Goal: Find contact information: Find contact information

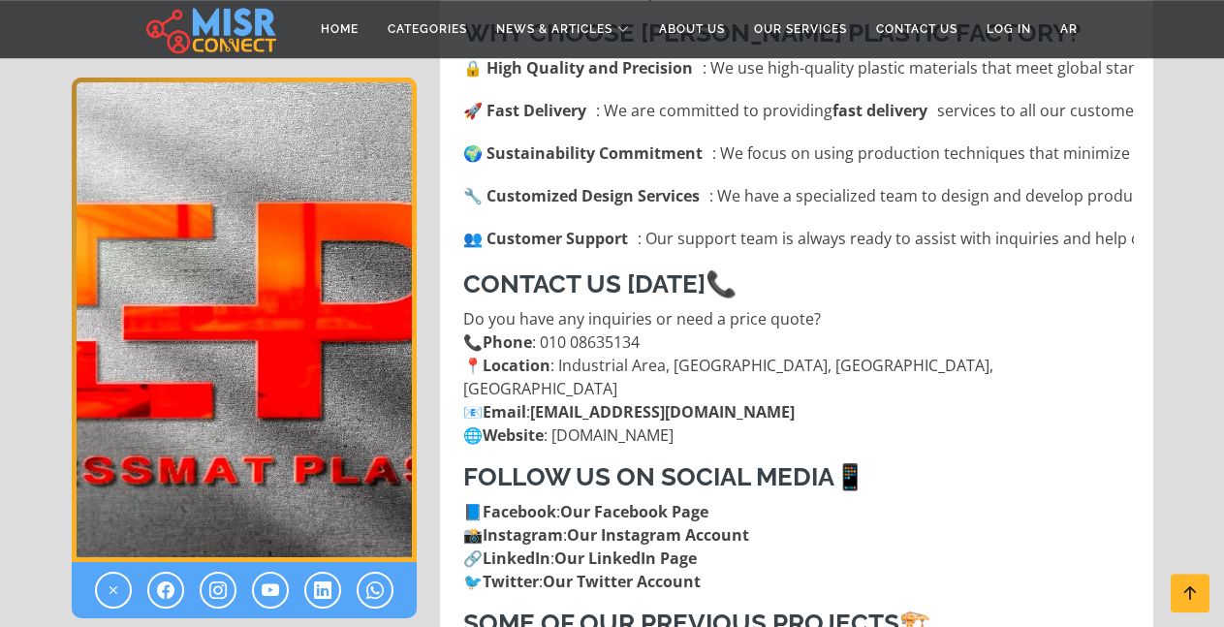
scroll to position [1384, 0]
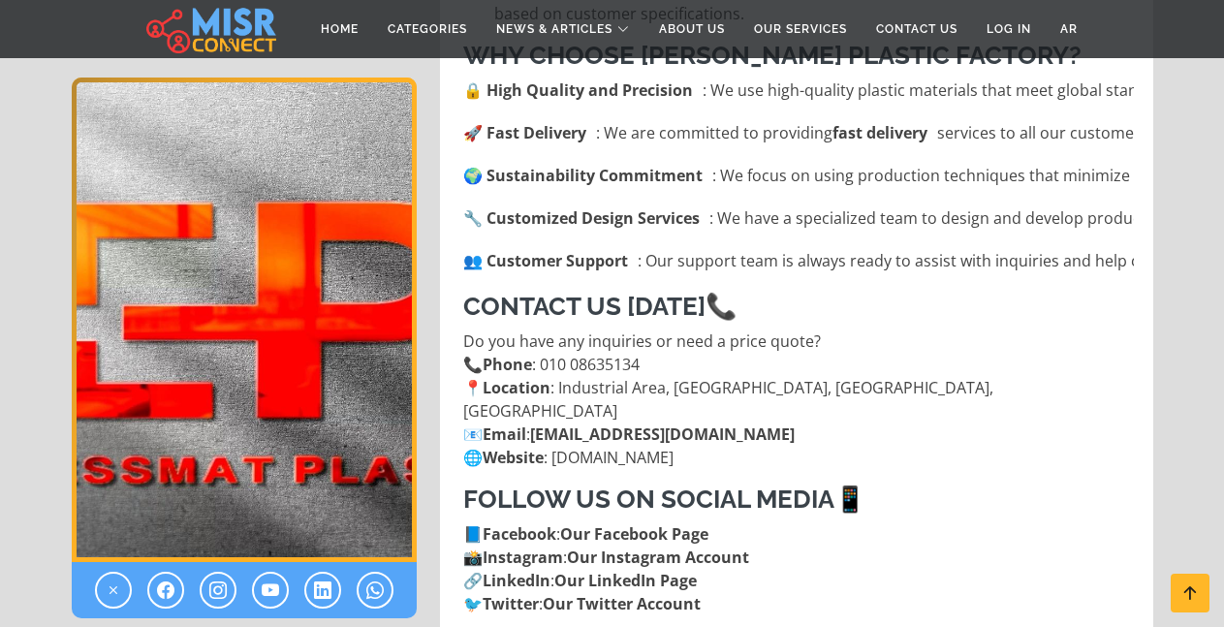
click at [644, 330] on p "Do you have any inquiries or need a price quote? 📞 Phone : [PHONE_NUMBER] 📍 Loc…" at bounding box center [798, 400] width 671 height 140
click at [710, 330] on p "Do you have any inquiries or need a price quote? 📞 Phone : [PHONE_NUMBER] 📍 Loc…" at bounding box center [798, 400] width 671 height 140
drag, startPoint x: 710, startPoint y: 316, endPoint x: 556, endPoint y: 315, distance: 153.2
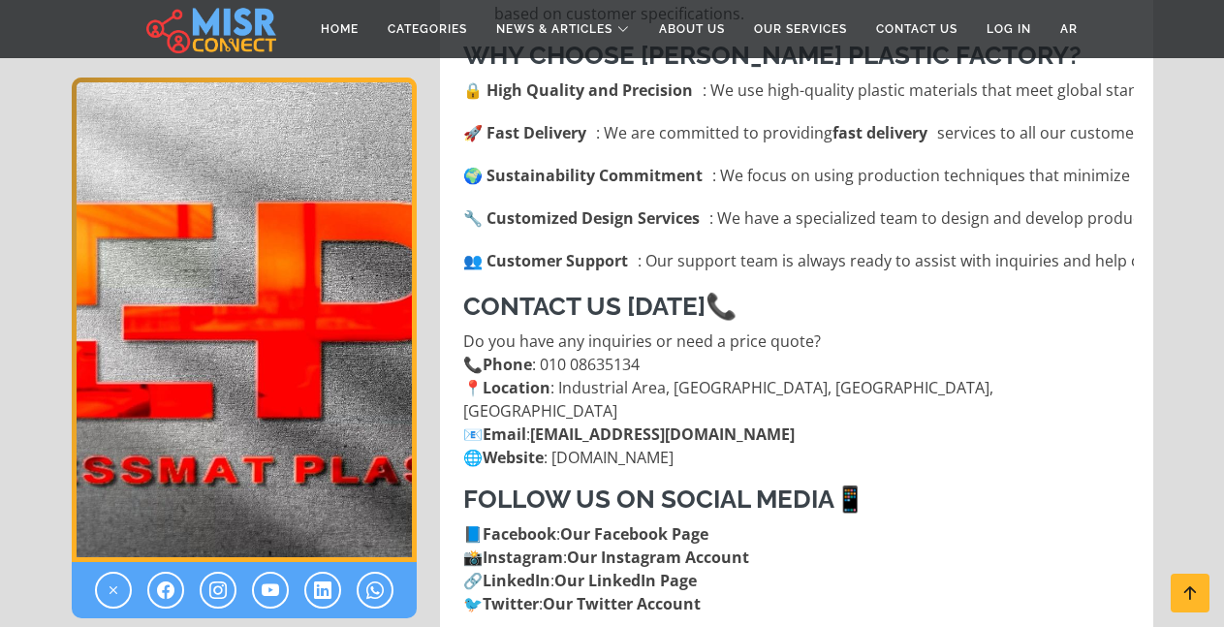
click at [558, 330] on p "Do you have any inquiries or need a price quote? 📞 Phone : [PHONE_NUMBER] 📍 Loc…" at bounding box center [798, 400] width 671 height 140
click at [587, 330] on p "Do you have any inquiries or need a price quote? 📞 Phone : [PHONE_NUMBER] 📍 Loc…" at bounding box center [798, 400] width 671 height 140
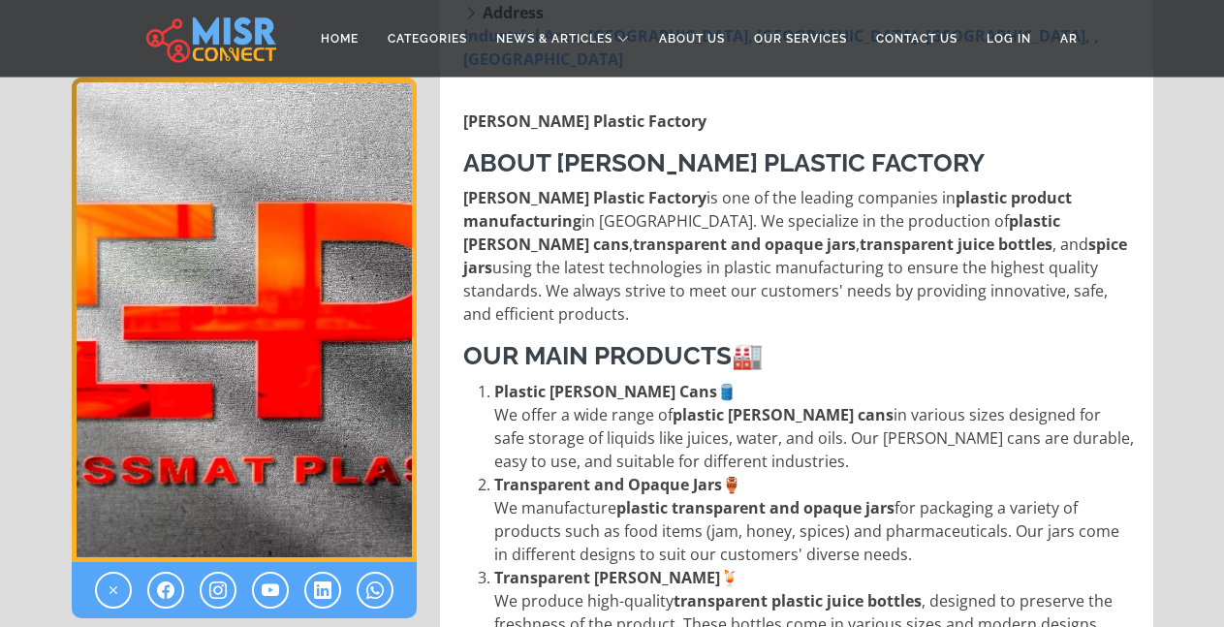
scroll to position [0, 0]
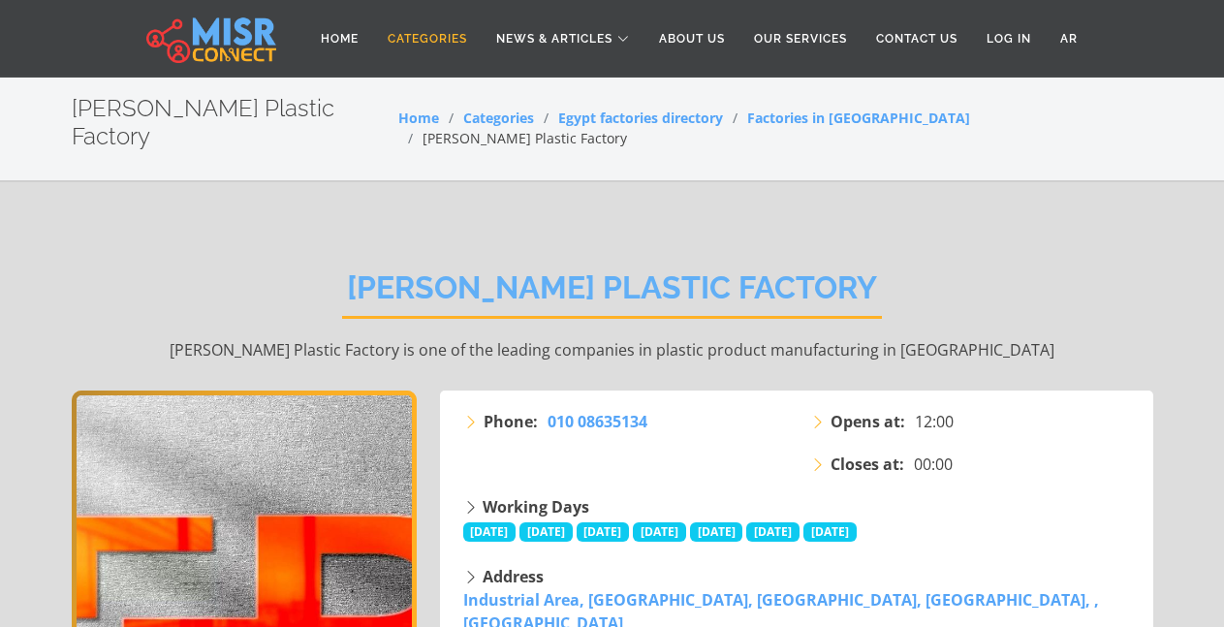
click at [411, 35] on link "Categories" at bounding box center [427, 38] width 109 height 37
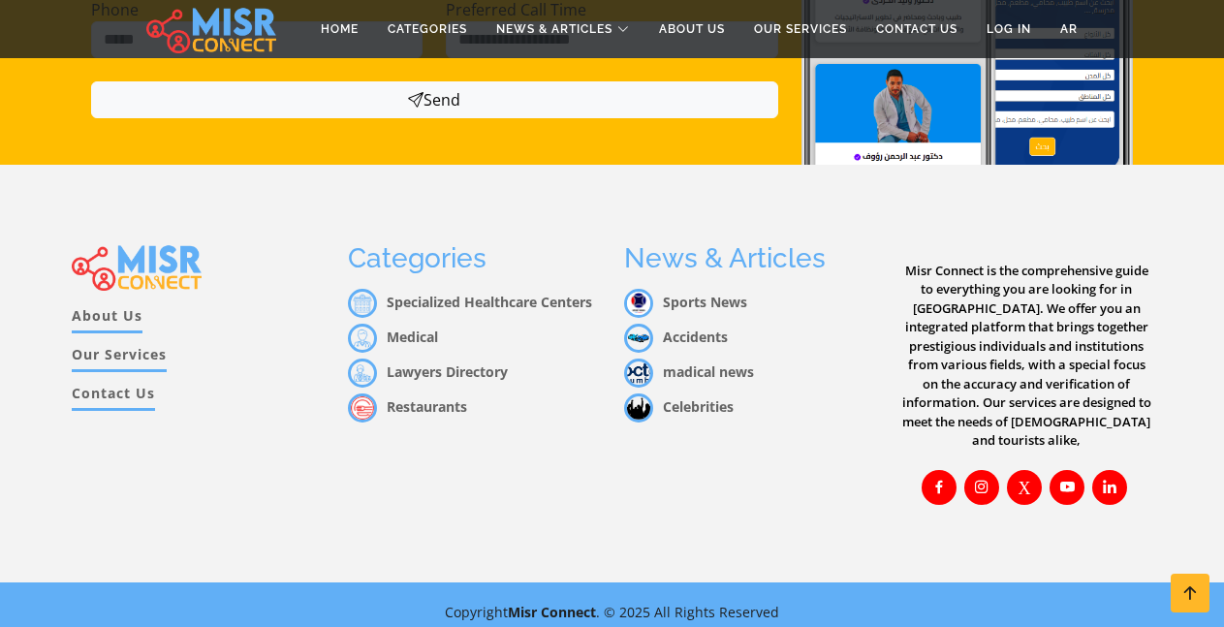
scroll to position [1242, 0]
